Goal: Navigation & Orientation: Find specific page/section

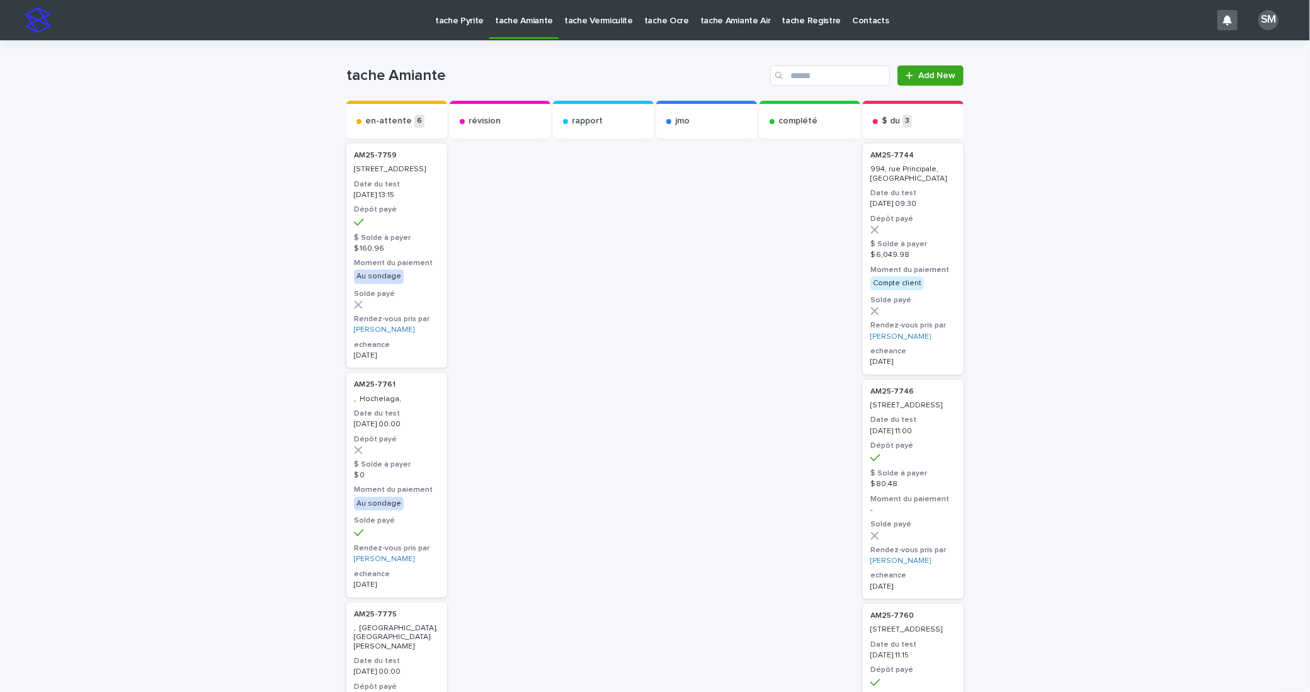
click at [457, 15] on p "tache Pyrite" at bounding box center [459, 13] width 48 height 26
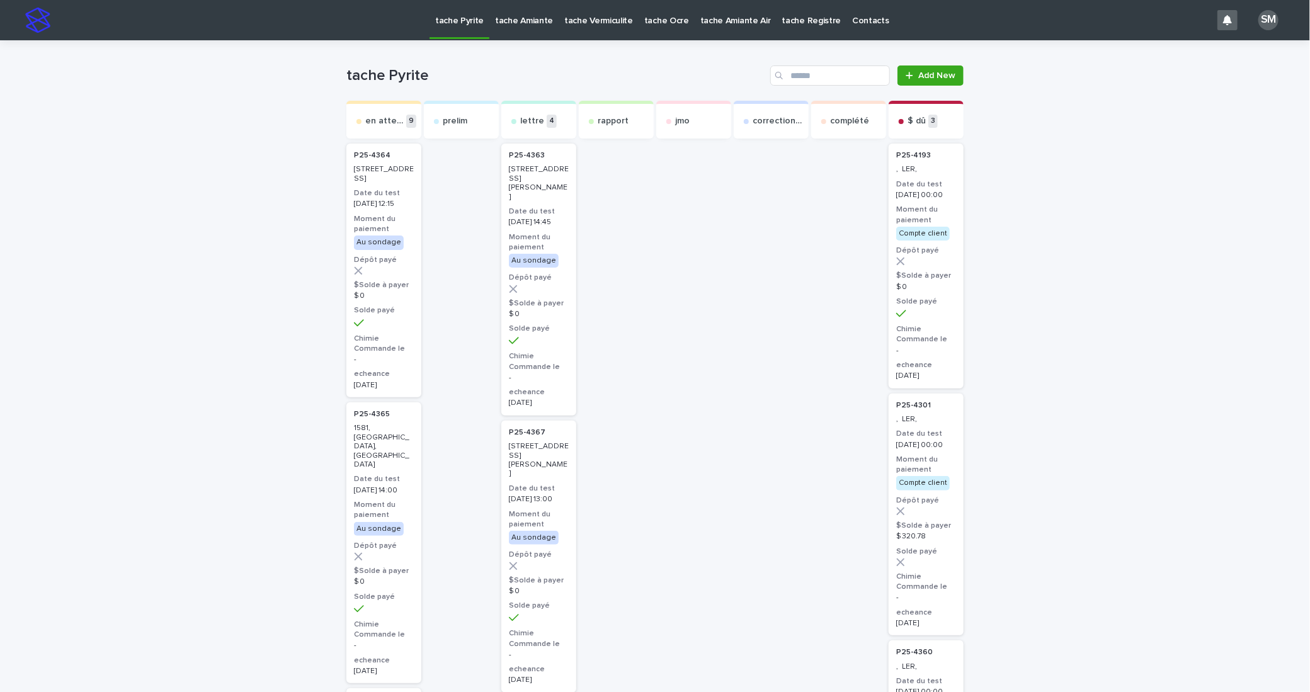
click at [444, 18] on p "tache Pyrite" at bounding box center [459, 13] width 48 height 26
click at [514, 18] on p "tache Amiante" at bounding box center [524, 13] width 58 height 26
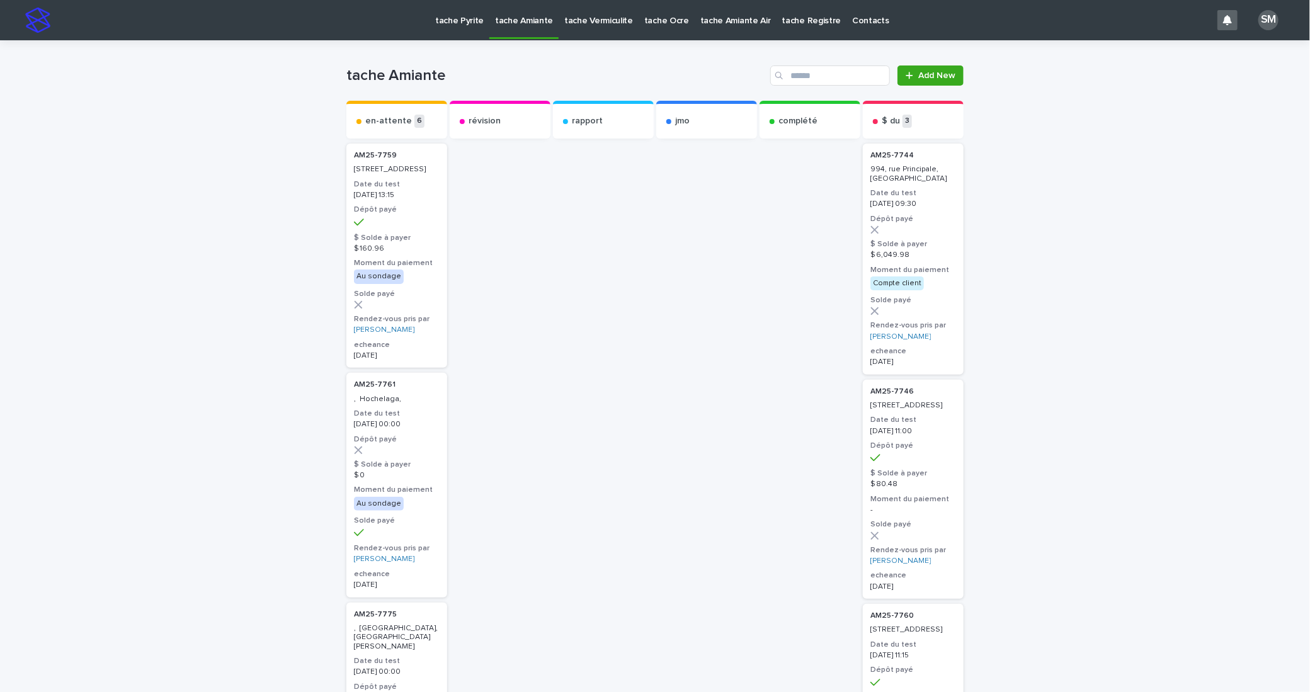
click at [581, 19] on p "tache Vermiculite" at bounding box center [598, 13] width 69 height 26
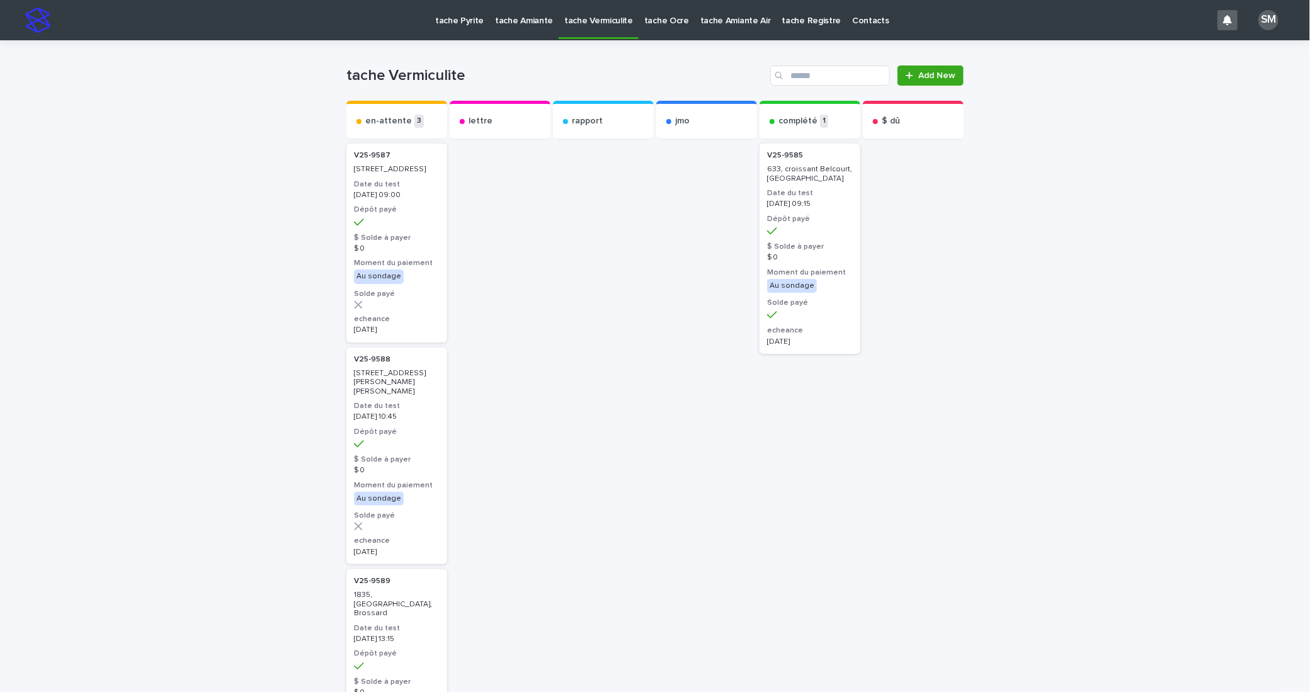
click at [648, 25] on p "tache Ocre" at bounding box center [666, 13] width 45 height 26
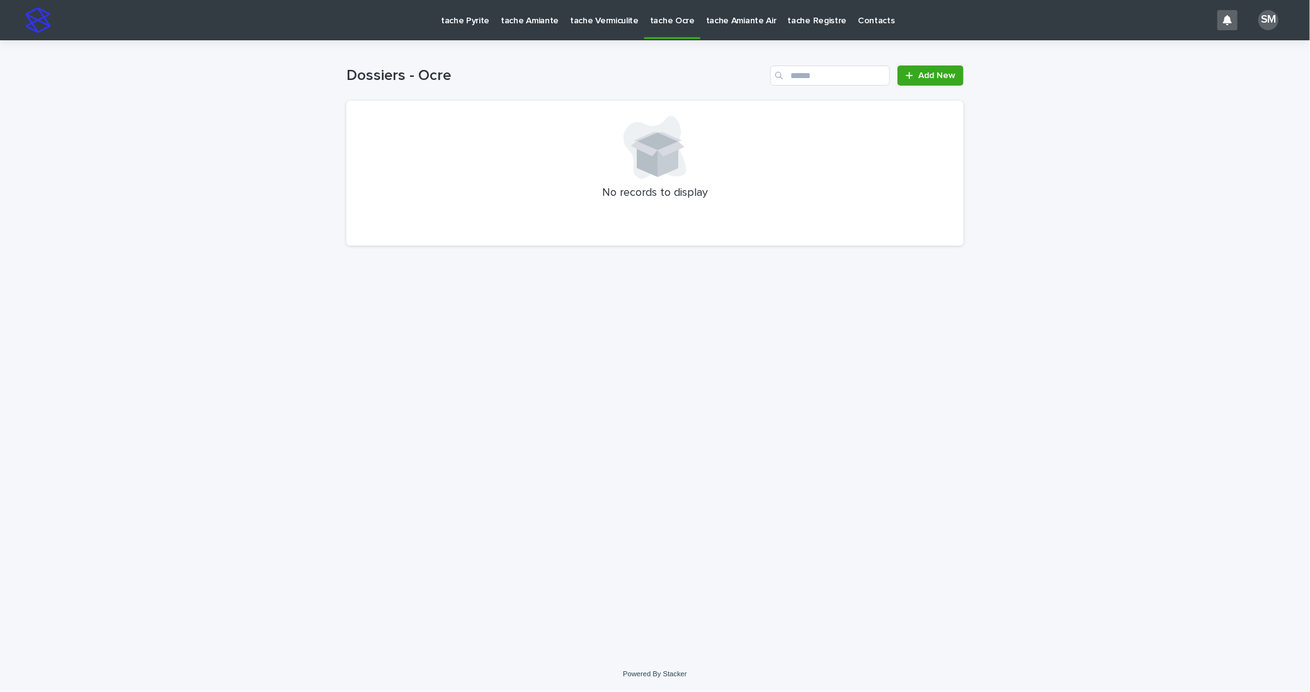
click at [463, 19] on p "tache Pyrite" at bounding box center [465, 13] width 48 height 26
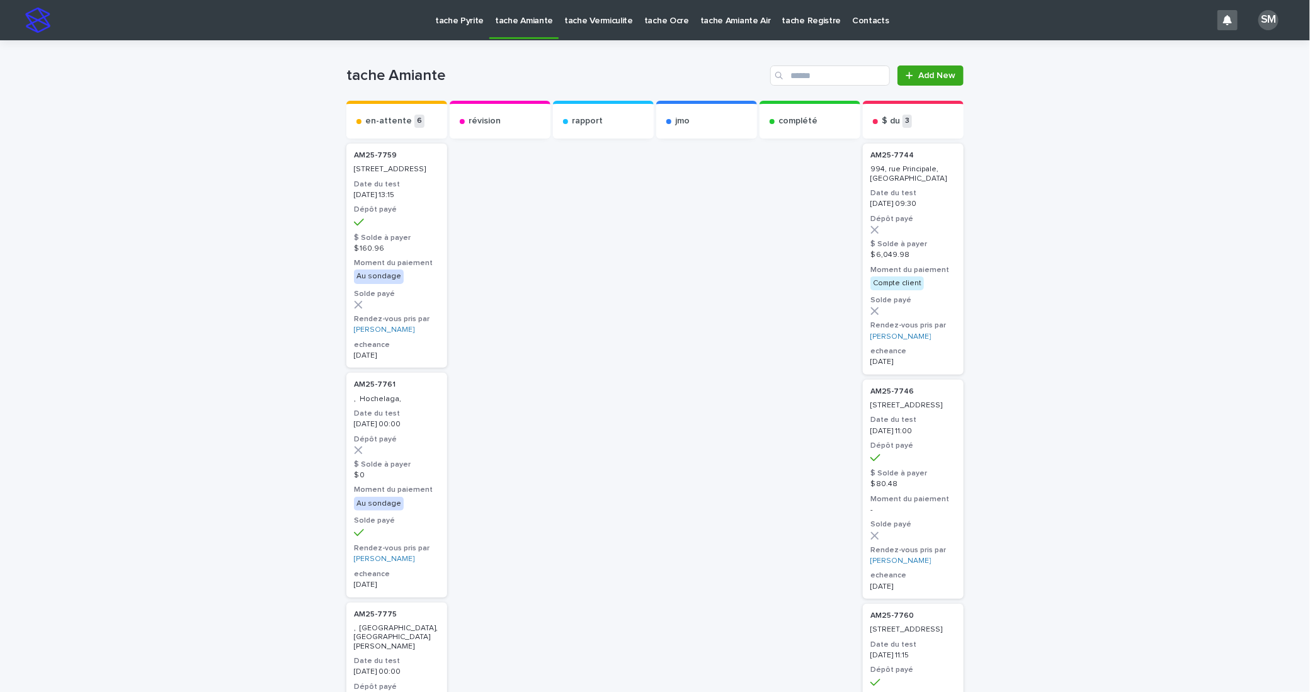
click at [453, 28] on link "tache Pyrite" at bounding box center [459, 19] width 60 height 39
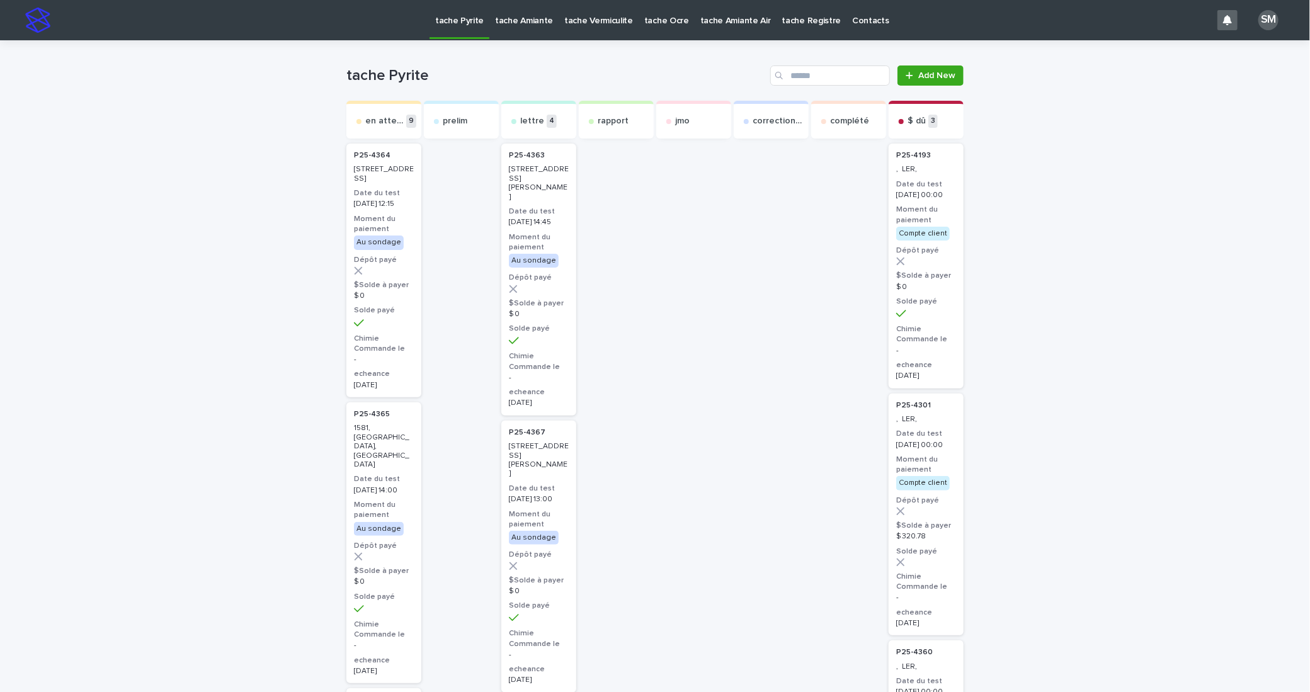
click at [514, 21] on p "tache Amiante" at bounding box center [524, 13] width 58 height 26
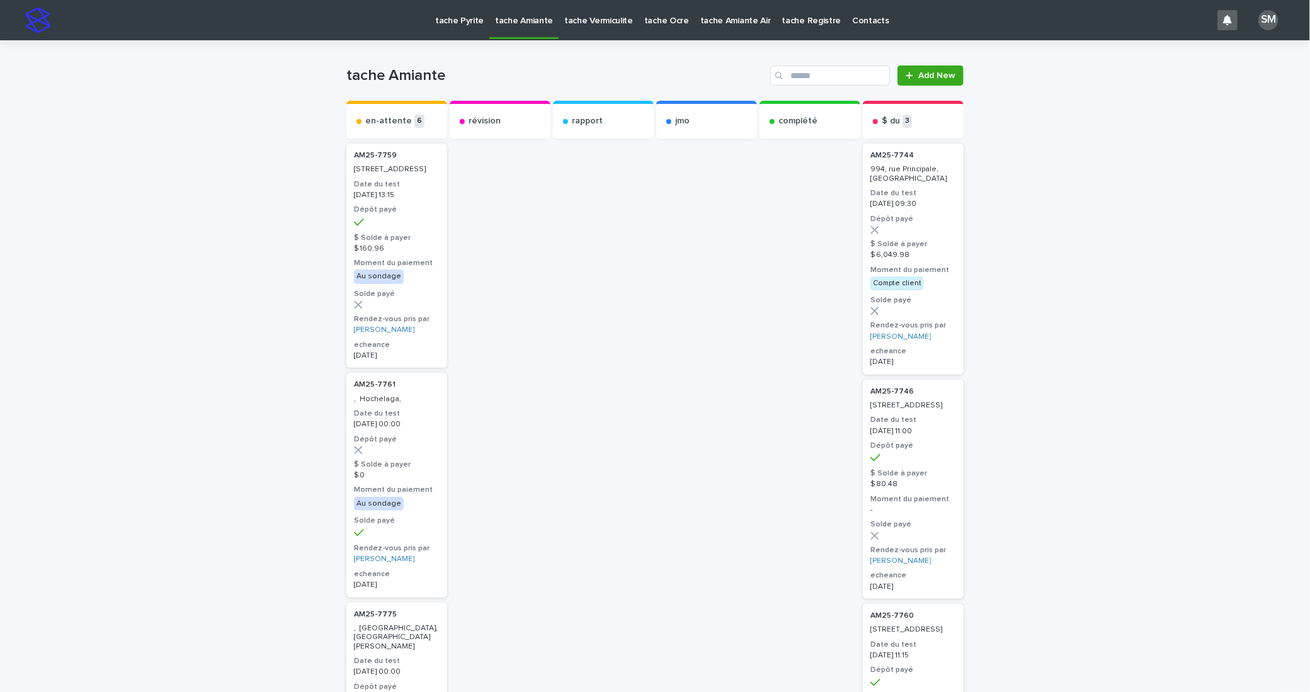
click at [572, 28] on link "tache Vermiculite" at bounding box center [598, 19] width 80 height 39
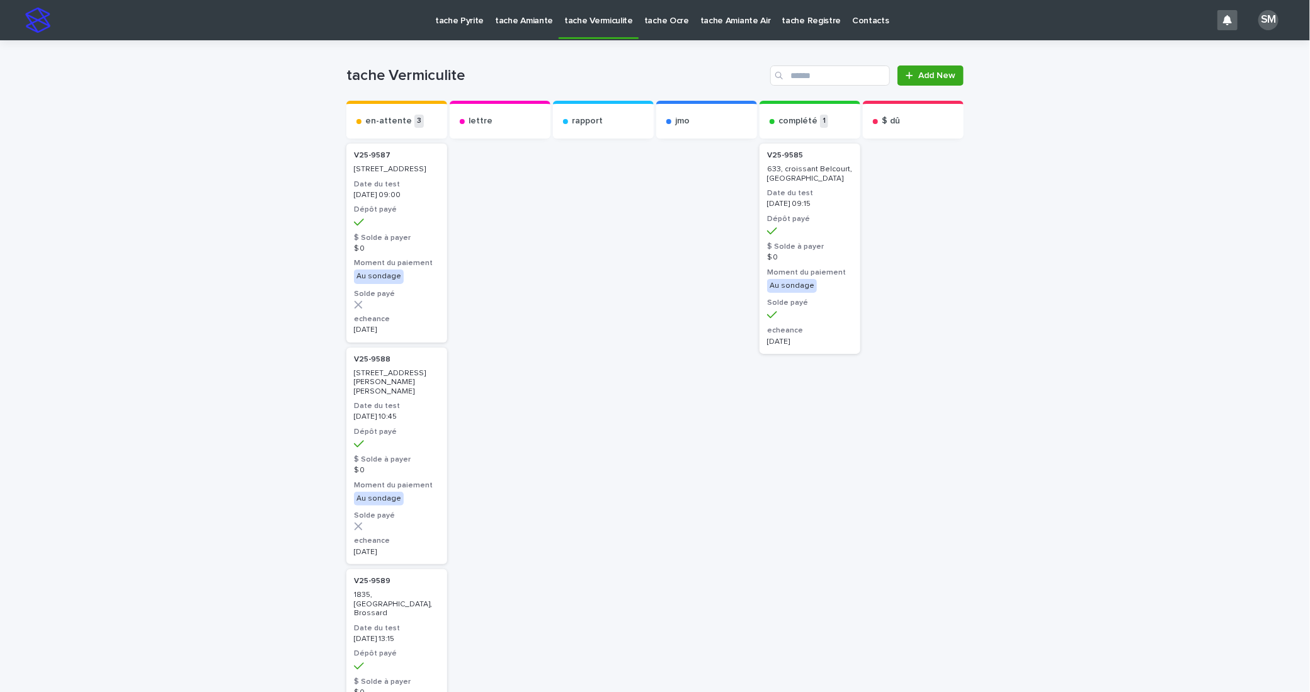
click at [530, 18] on p "tache Amiante" at bounding box center [524, 13] width 58 height 26
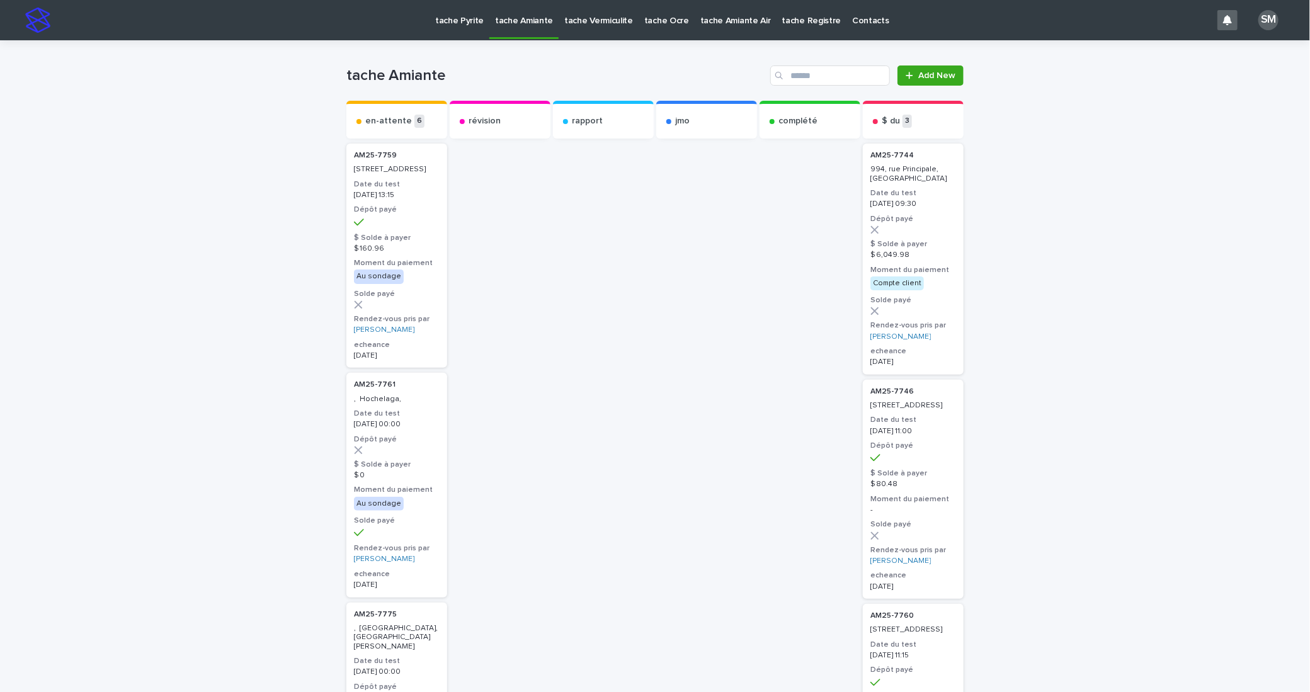
click at [597, 21] on p "tache Vermiculite" at bounding box center [598, 13] width 69 height 26
